Goal: Task Accomplishment & Management: Complete application form

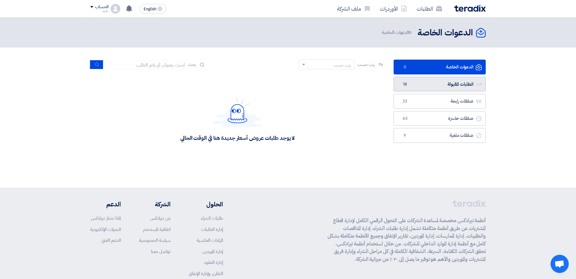
click at [428, 86] on link "الطلبات المقبولة الطلبات المقبولة 18" at bounding box center [440, 84] width 92 height 15
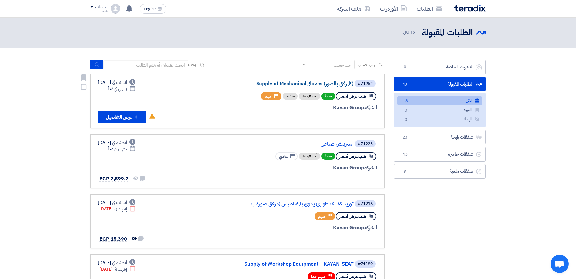
click at [312, 83] on link "Supply of Mechanical gloves (كالمرفق بالصور)" at bounding box center [292, 83] width 121 height 5
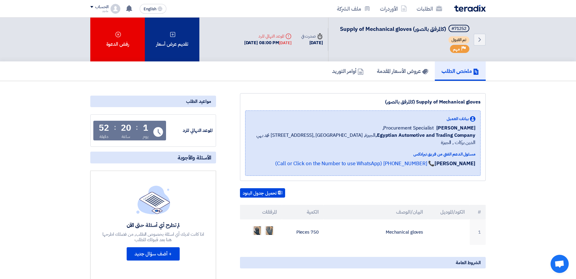
click at [194, 35] on div "تقديم عرض أسعار" at bounding box center [172, 40] width 55 height 44
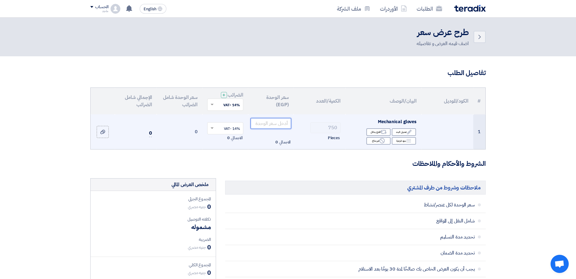
click at [278, 125] on input "number" at bounding box center [271, 123] width 41 height 11
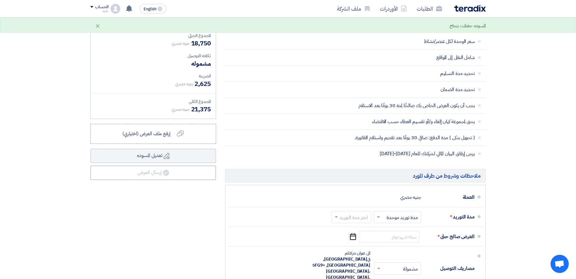
scroll to position [168, 0]
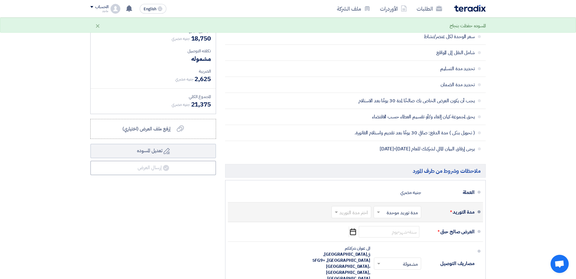
type input "25"
click at [358, 213] on input "text" at bounding box center [350, 213] width 37 height 9
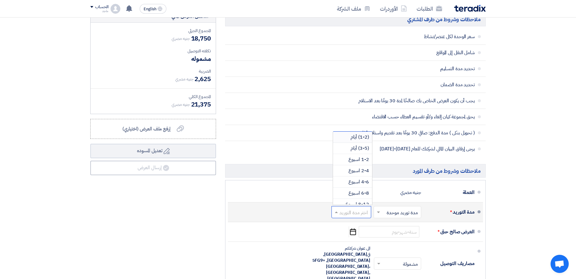
click at [358, 135] on span "(1-2) أيام" at bounding box center [359, 137] width 18 height 7
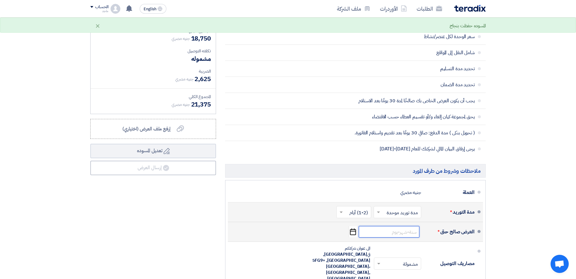
click at [403, 233] on input at bounding box center [389, 232] width 61 height 12
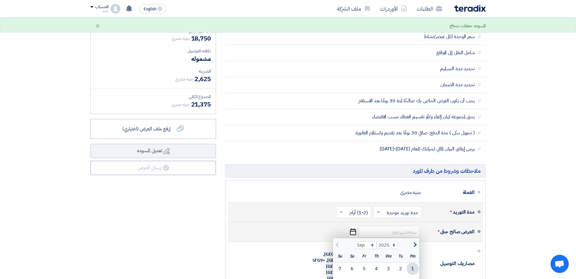
click at [411, 266] on div "1" at bounding box center [413, 269] width 12 height 12
type input "9/1/2025"
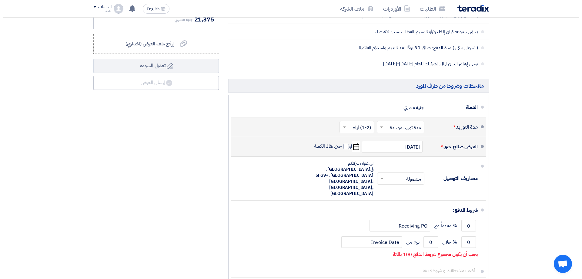
scroll to position [274, 0]
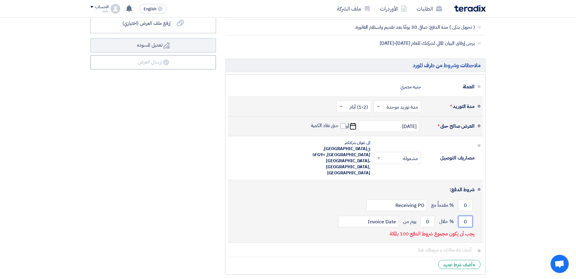
click at [460, 216] on input "0" at bounding box center [465, 222] width 15 height 12
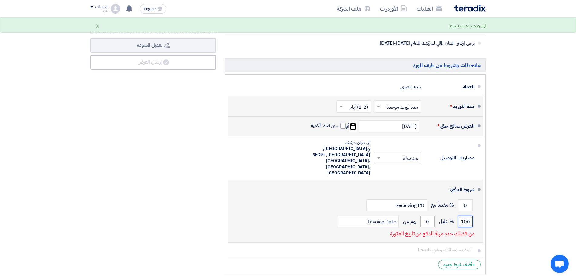
type input "100"
click at [425, 216] on input "0" at bounding box center [427, 222] width 15 height 12
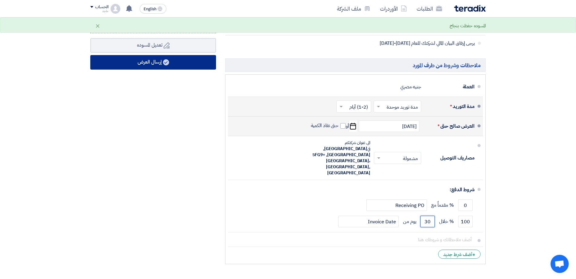
type input "30"
click at [204, 61] on button "إرسال العرض" at bounding box center [153, 62] width 126 height 15
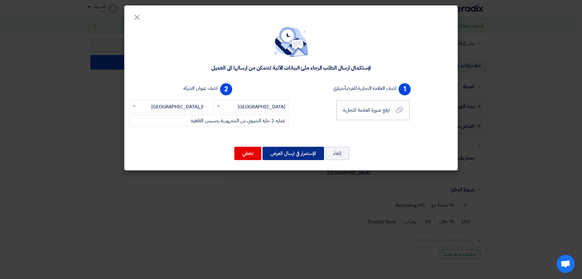
click at [287, 156] on button "الإستمرار في ارسال العرض" at bounding box center [292, 153] width 61 height 13
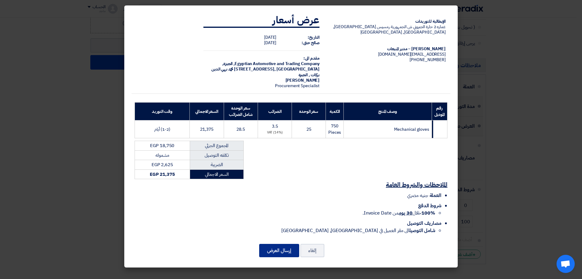
click at [270, 244] on button "إرسال العرض" at bounding box center [279, 250] width 40 height 13
